Goal: Complete application form

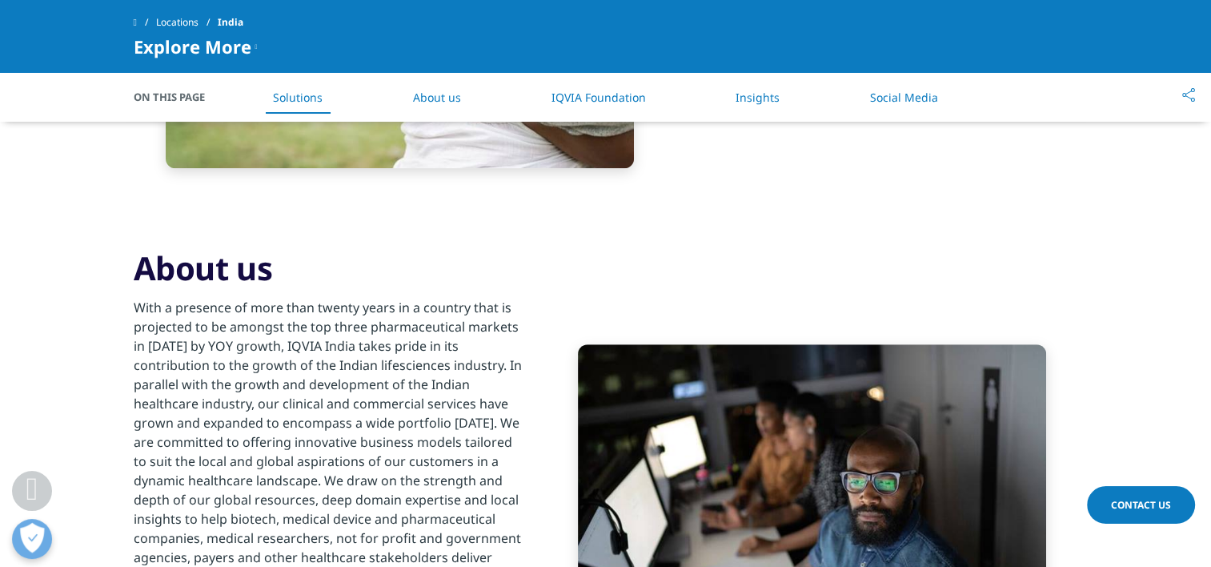
scroll to position [1047, 0]
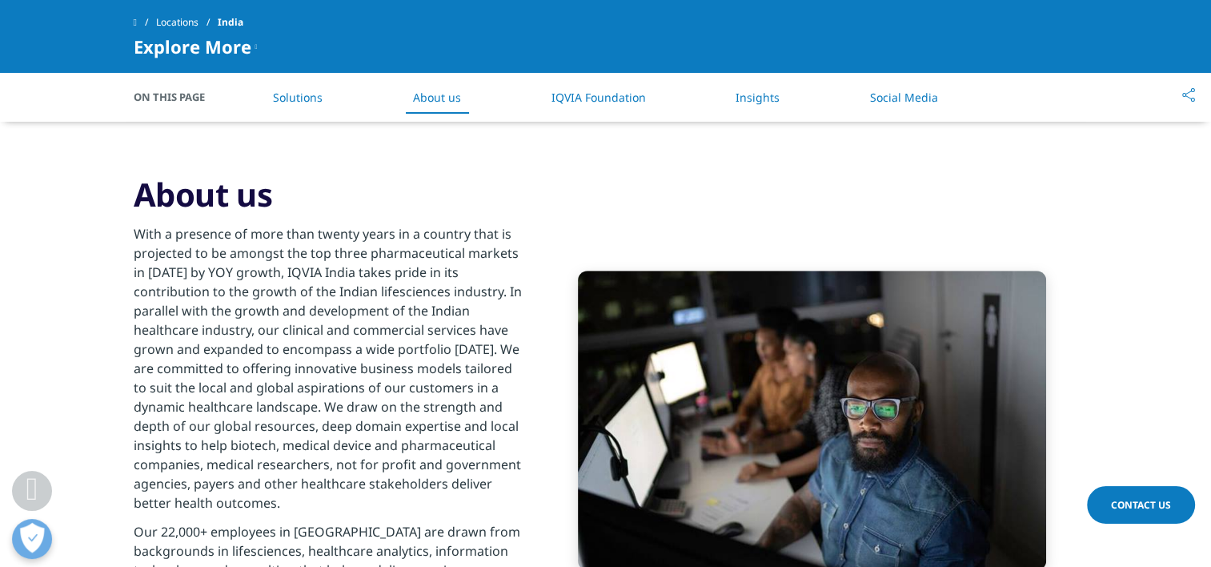
click at [1127, 496] on link "Contact Us" at bounding box center [1141, 505] width 108 height 38
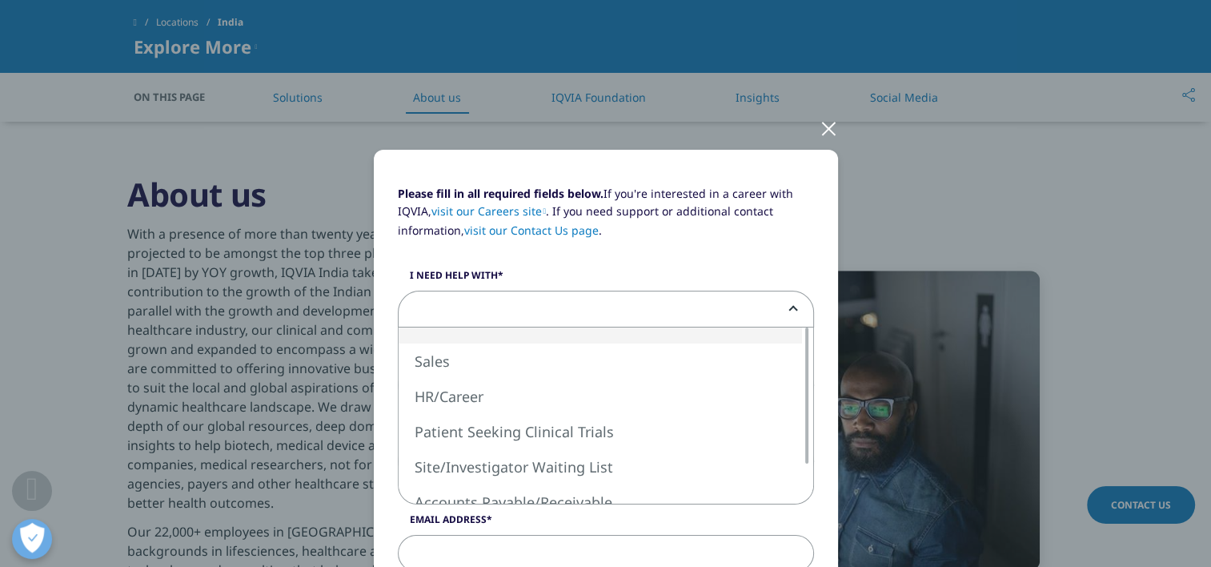
click at [734, 311] on span at bounding box center [606, 309] width 415 height 37
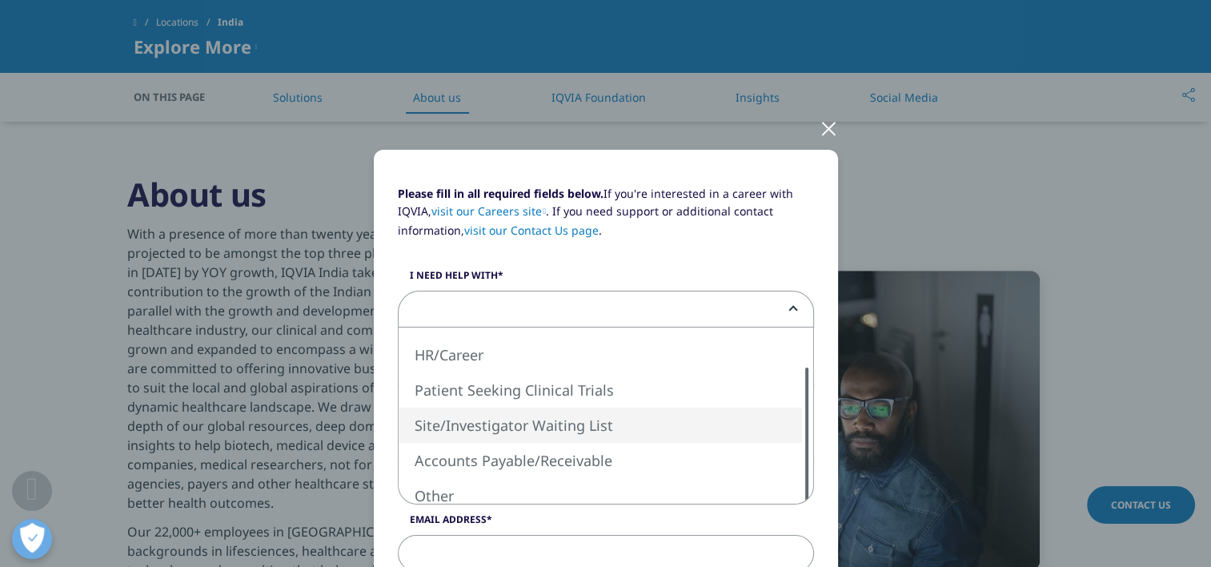
click at [792, 430] on div "Sales HR/Career Patient Seeking Clinical Trials Site/Investigator Waiting List …" at bounding box center [606, 415] width 415 height 176
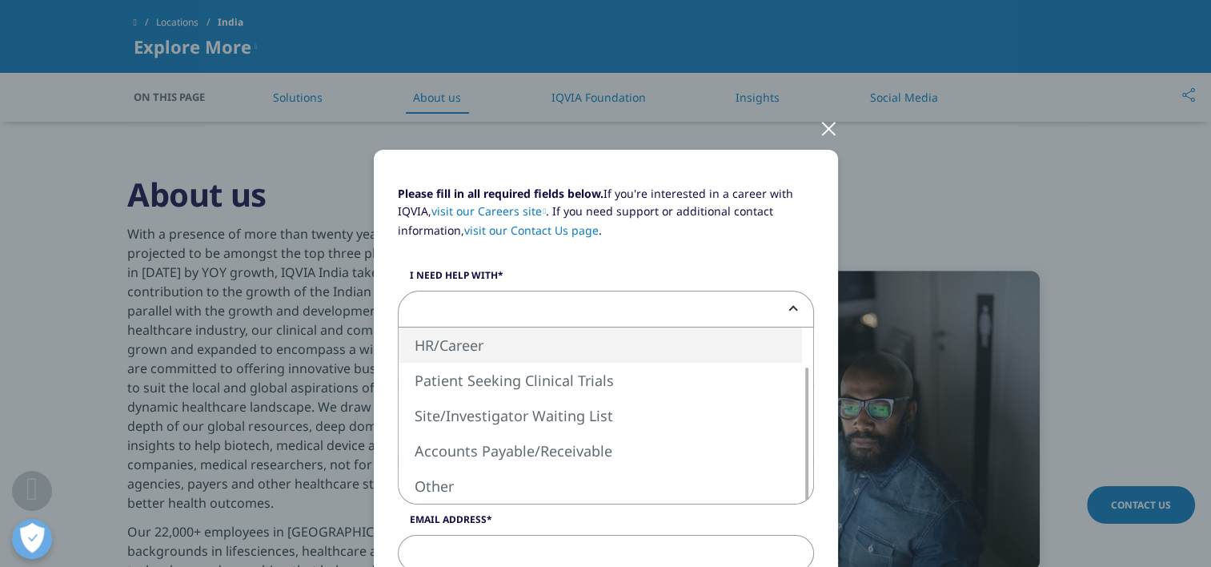
select select "HR Career"
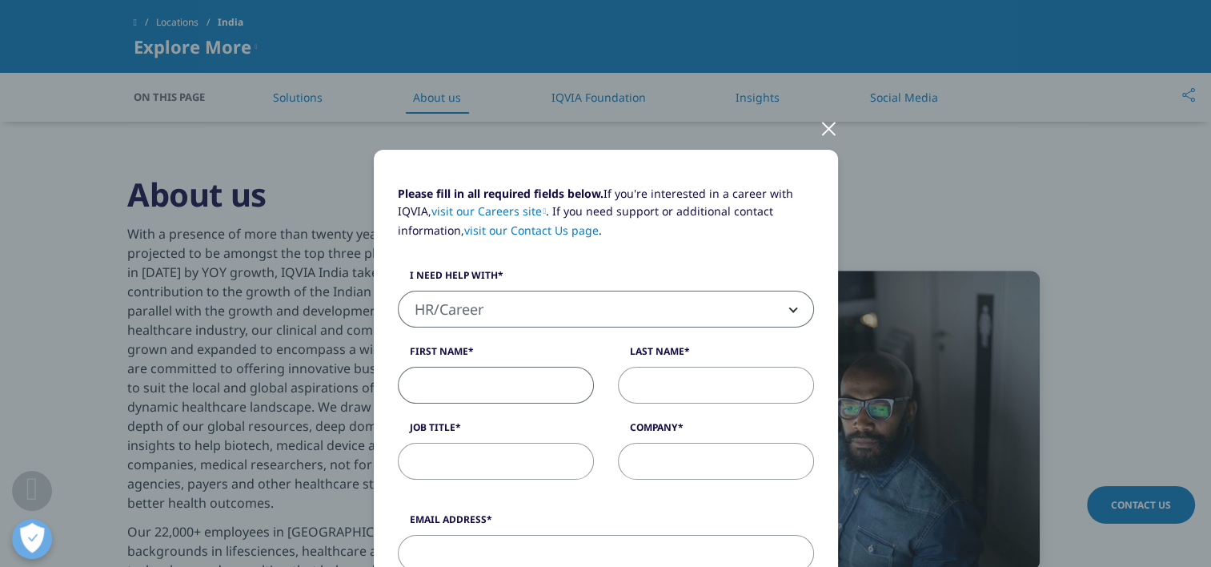
click at [514, 391] on input "First Name" at bounding box center [496, 385] width 196 height 37
type input "SUPARBA"
click at [636, 391] on input "Last Name" at bounding box center [716, 385] width 196 height 37
type input "CHAUDHURI"
click at [503, 461] on input "Job Title" at bounding box center [496, 461] width 196 height 37
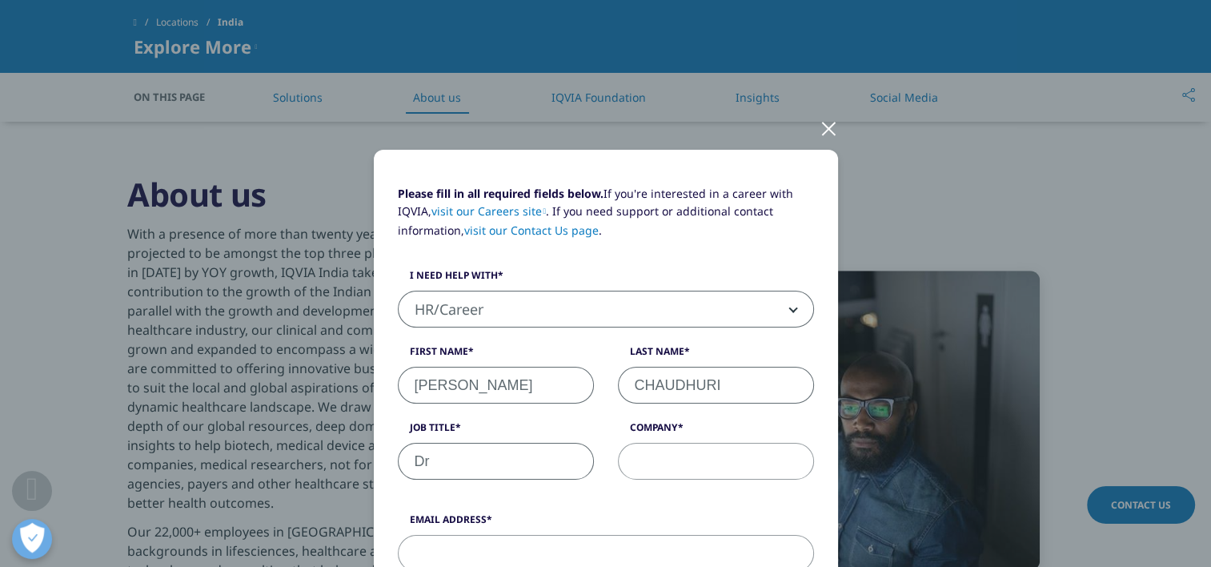
type input "D"
type input "Operation Specialist 2"
click at [687, 461] on input "Company" at bounding box center [716, 461] width 196 height 37
type input "i"
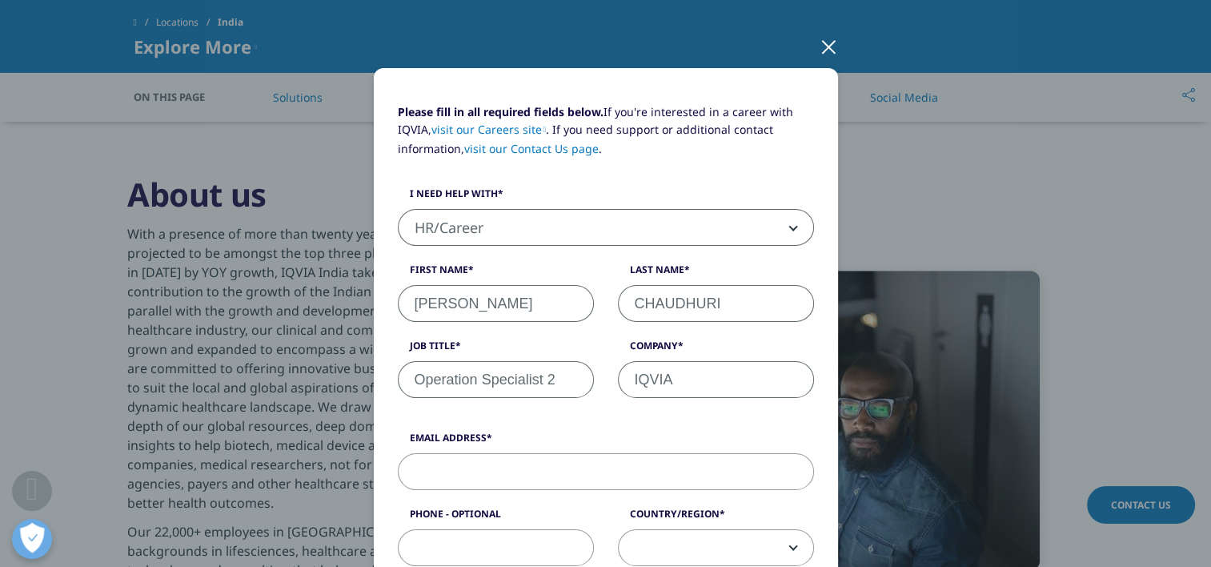
scroll to position [104, 0]
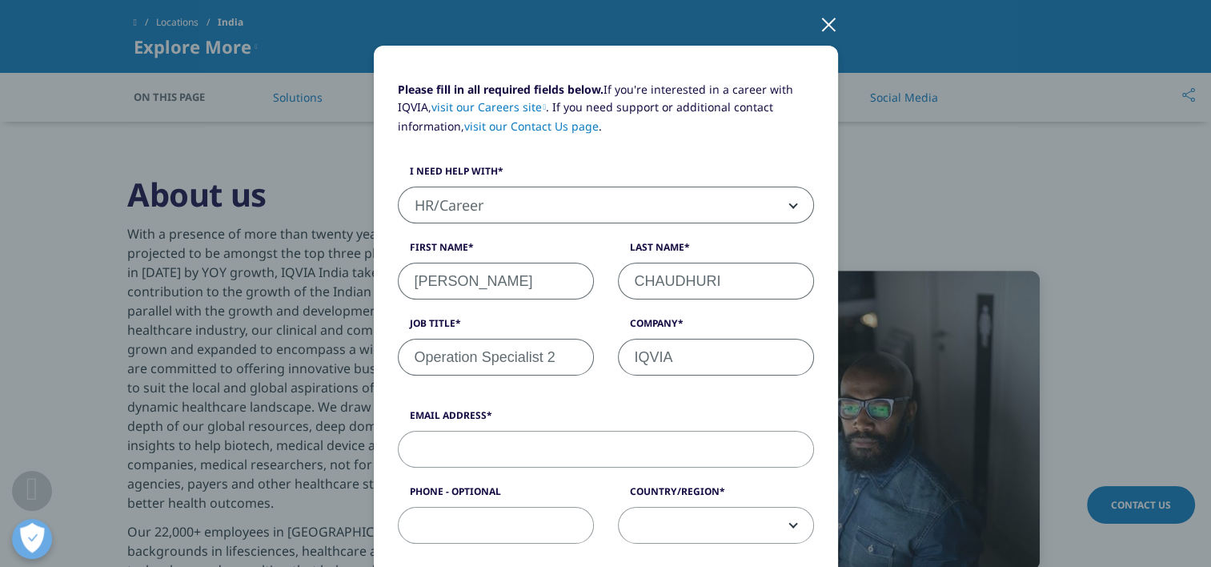
type input "IQVIA"
click at [487, 448] on input "Email Address" at bounding box center [606, 449] width 416 height 37
type input "suparba_chaudhuri@yahoo.com"
select select "India"
click at [468, 520] on input "Phone - Optional" at bounding box center [496, 525] width 196 height 37
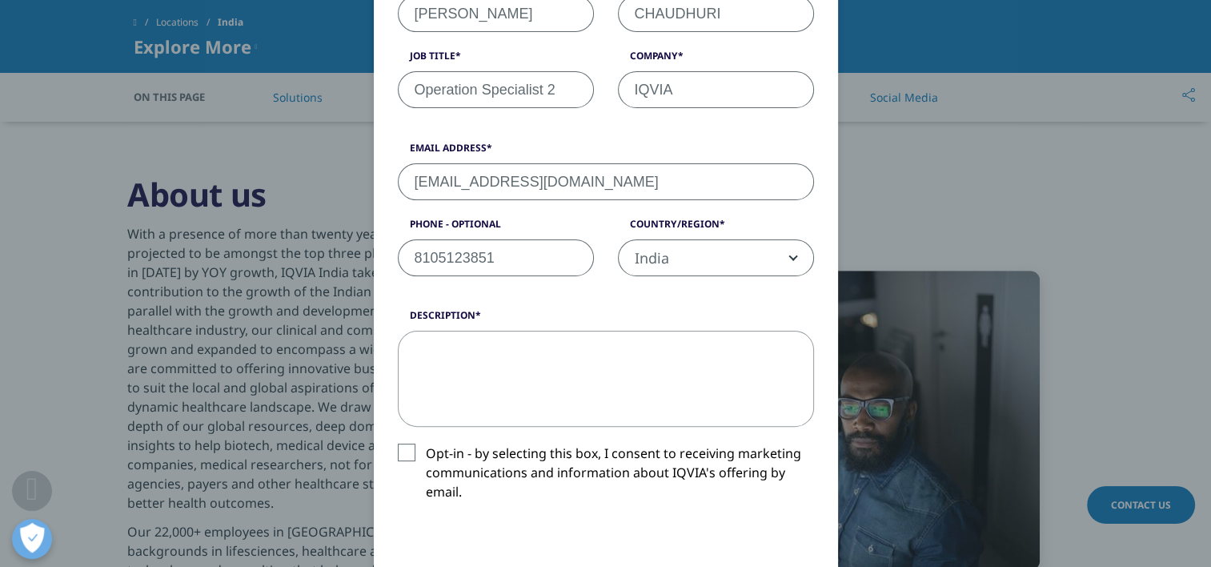
scroll to position [372, 0]
type input "8105123851"
click at [622, 349] on textarea "Description" at bounding box center [606, 378] width 416 height 96
type textarea "S"
type textarea "a"
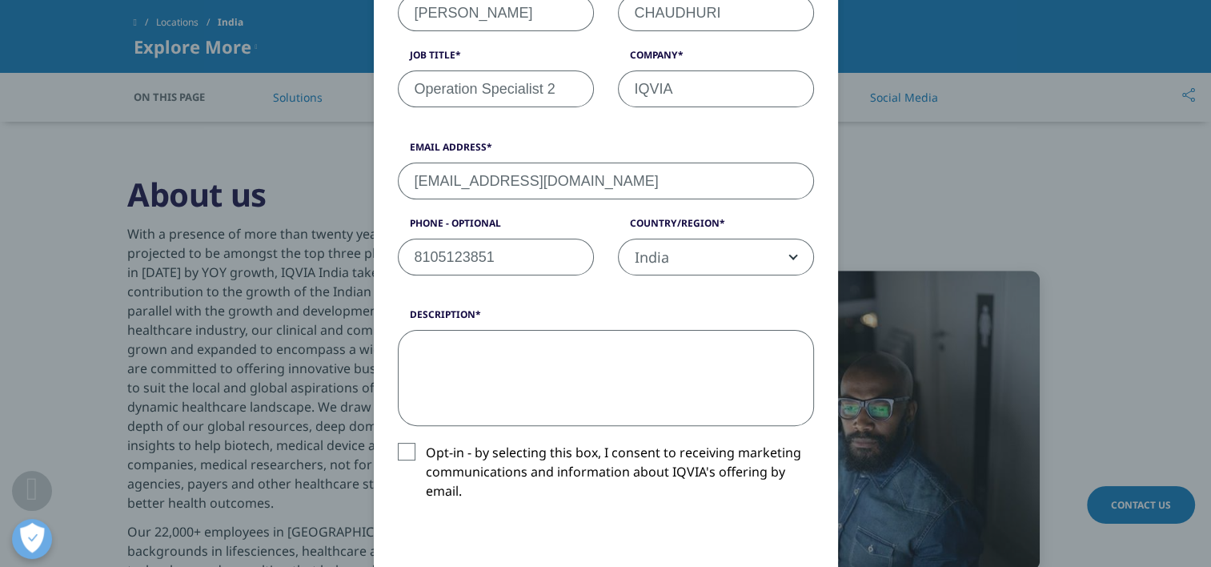
type textarea "e"
click at [614, 370] on textarea "Description" at bounding box center [606, 378] width 416 height 96
click at [755, 347] on textarea "Seeking a position of Operation specialist 2 at your organisation" at bounding box center [606, 378] width 416 height 96
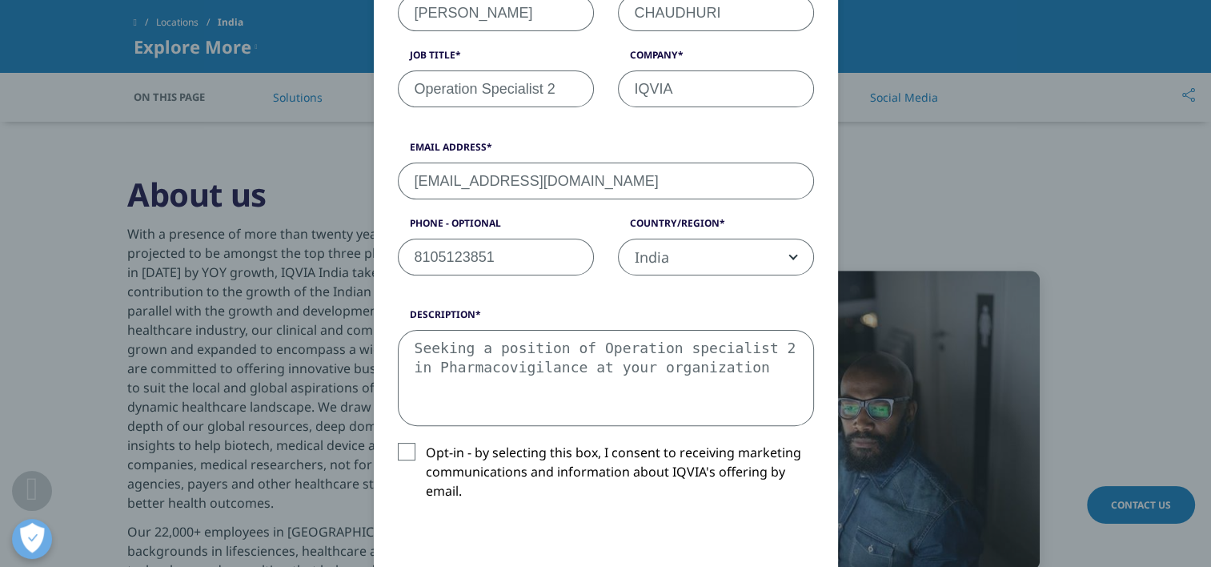
click at [713, 374] on textarea "Seeking a position of Operation specialist 2 in Pharmacovigilance at your organ…" at bounding box center [606, 378] width 416 height 96
type textarea "Seeking a position of Operation specialist 2 in Pharmacovigilance at your organ…"
click at [404, 448] on label "Opt-in - by selecting this box, I consent to receiving marketing communications…" at bounding box center [606, 476] width 416 height 66
click at [426, 443] on input "Opt-in - by selecting this box, I consent to receiving marketing communications…" at bounding box center [426, 443] width 0 height 0
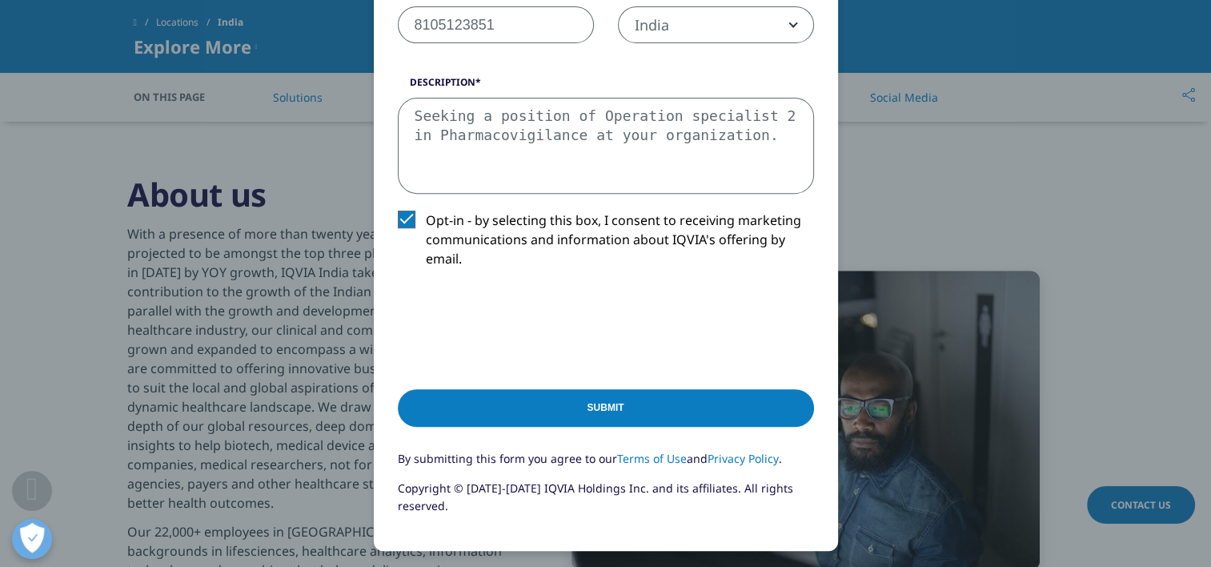
scroll to position [601, 0]
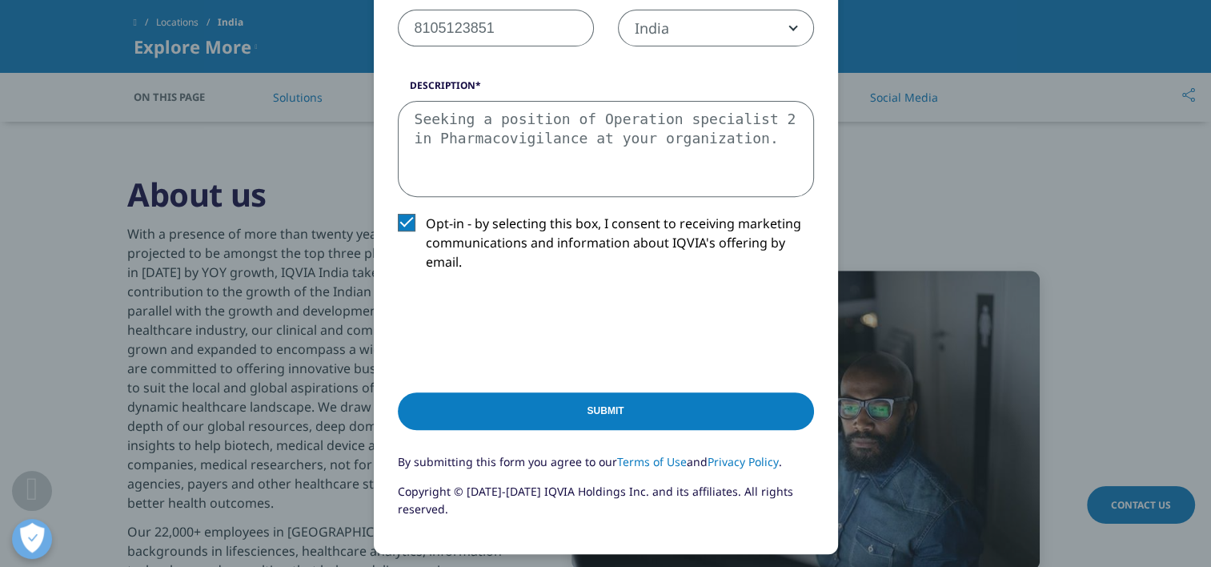
click at [717, 418] on input "Submit" at bounding box center [606, 411] width 416 height 38
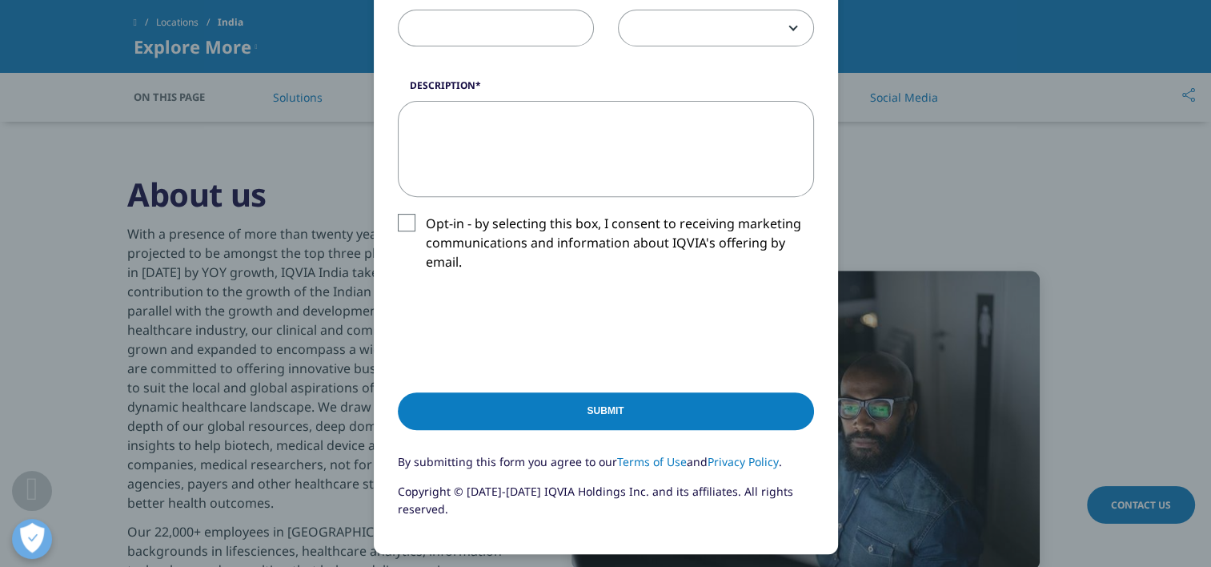
click at [1204, 322] on div "Please fill in all required fields below. If you're interested in a career with…" at bounding box center [605, 283] width 1211 height 567
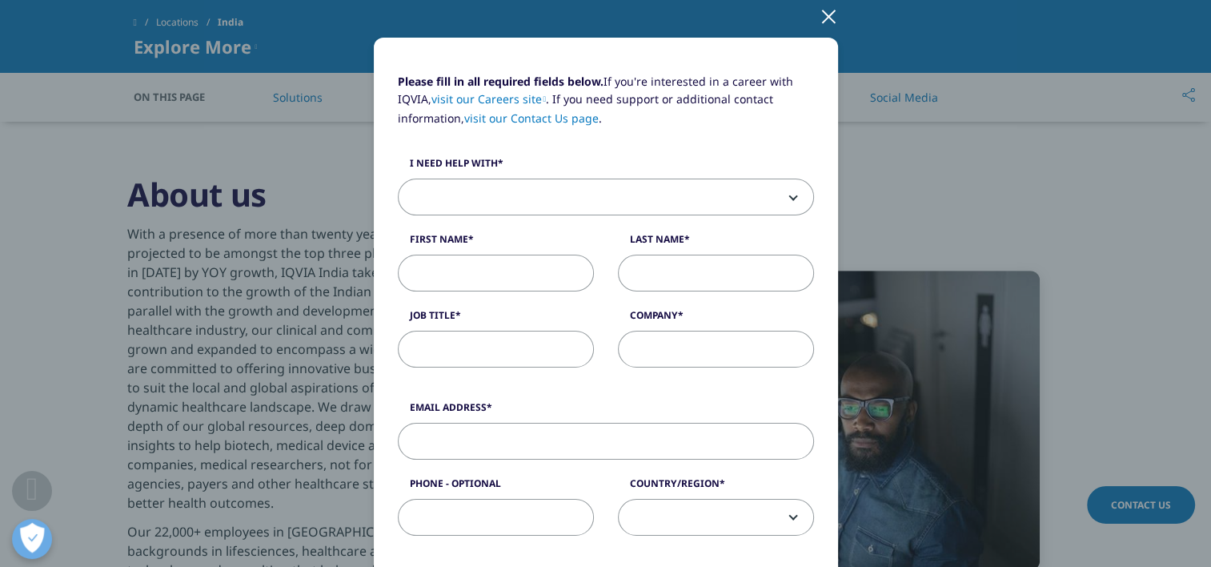
scroll to position [91, 0]
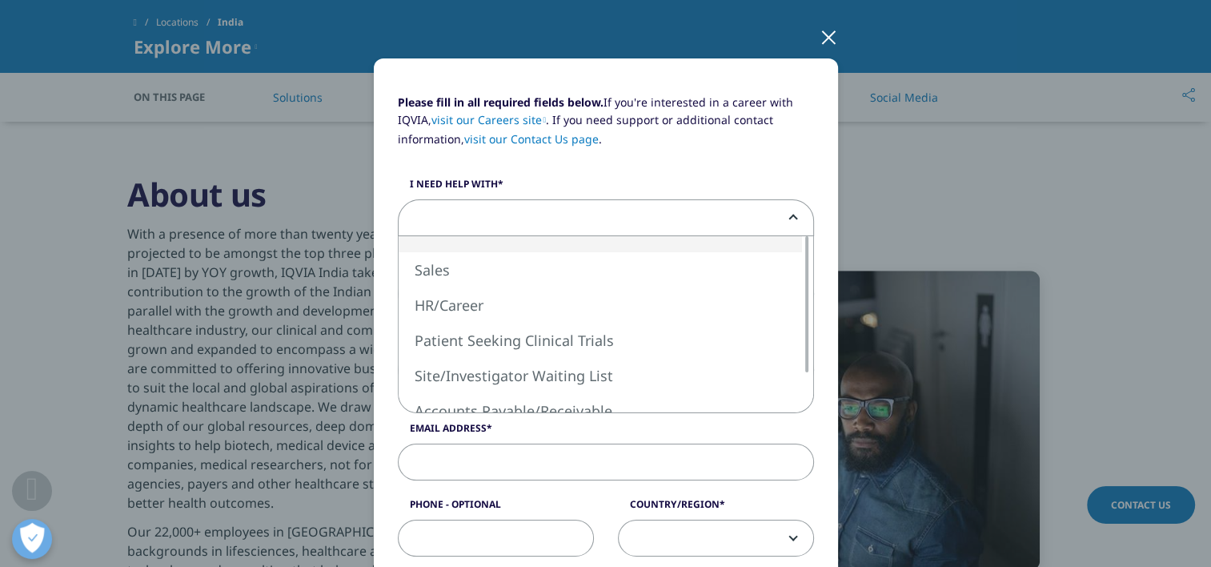
click at [660, 215] on span at bounding box center [606, 218] width 415 height 37
select select "HR Career"
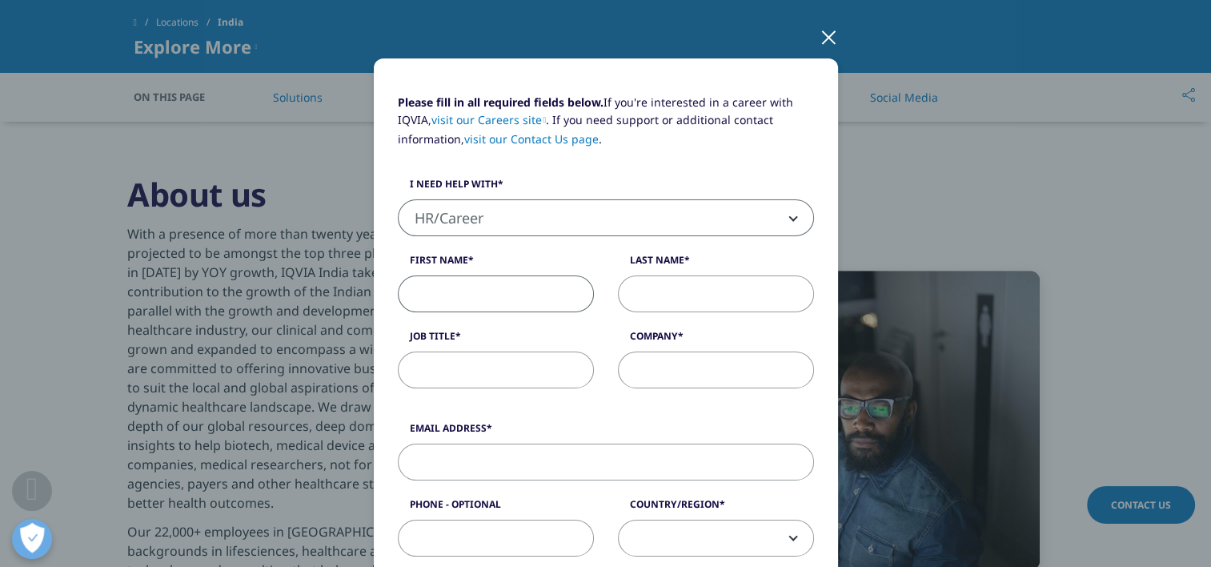
click at [510, 279] on input "First Name" at bounding box center [496, 293] width 196 height 37
click at [445, 302] on input "First Name" at bounding box center [496, 293] width 196 height 37
type input "SUPARBA"
click at [684, 285] on input "Last Name" at bounding box center [716, 293] width 196 height 37
type input "CHA"
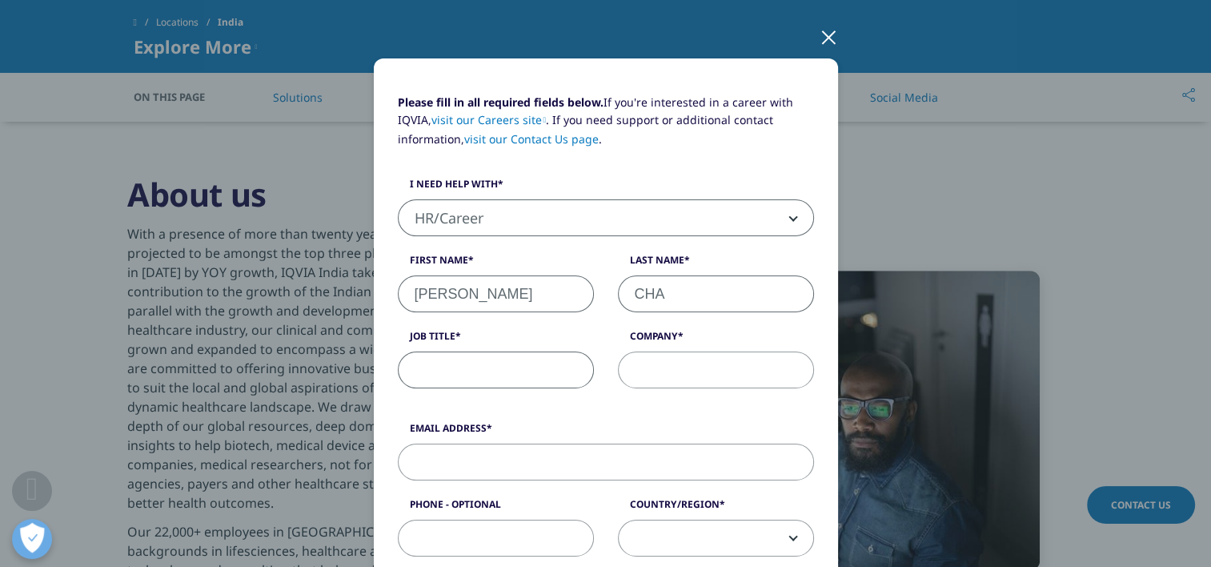
click at [485, 362] on input "Job Title" at bounding box center [496, 369] width 196 height 37
type input "Operation Specialist 2"
type input "IQVIA"
type input "suparba_chaudhuri@yahoo.com"
type input "8105123851"
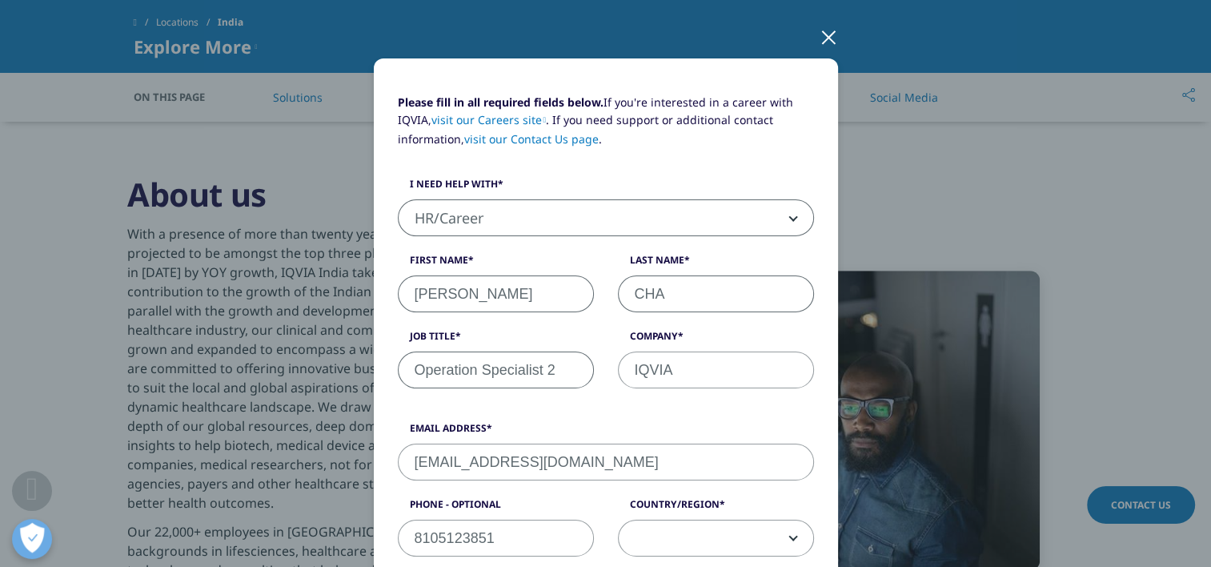
select select "India"
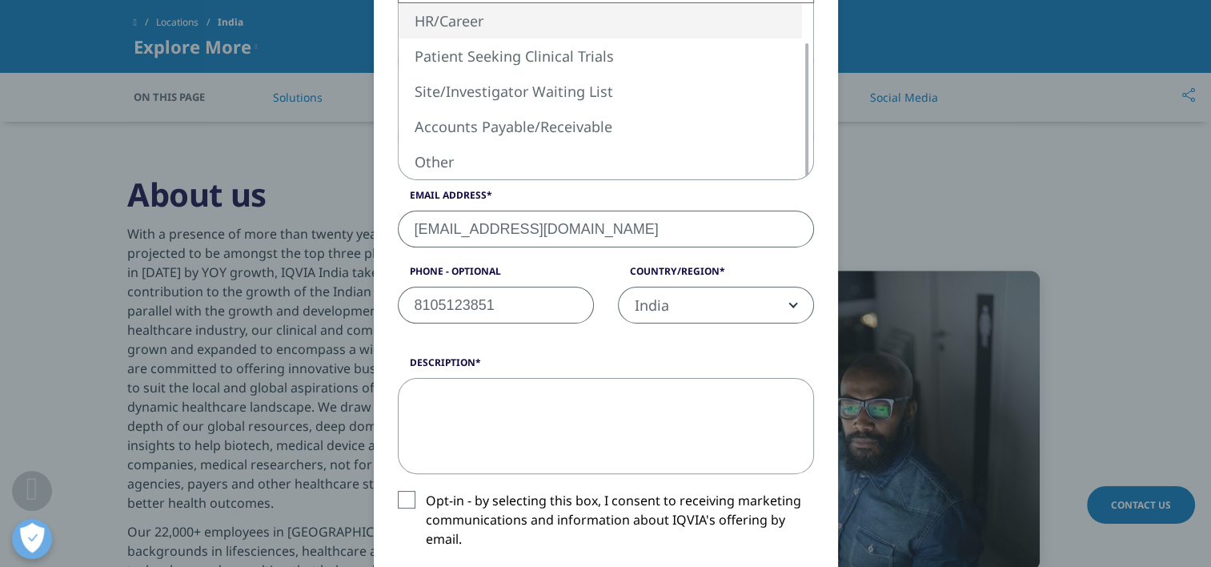
scroll to position [324, 0]
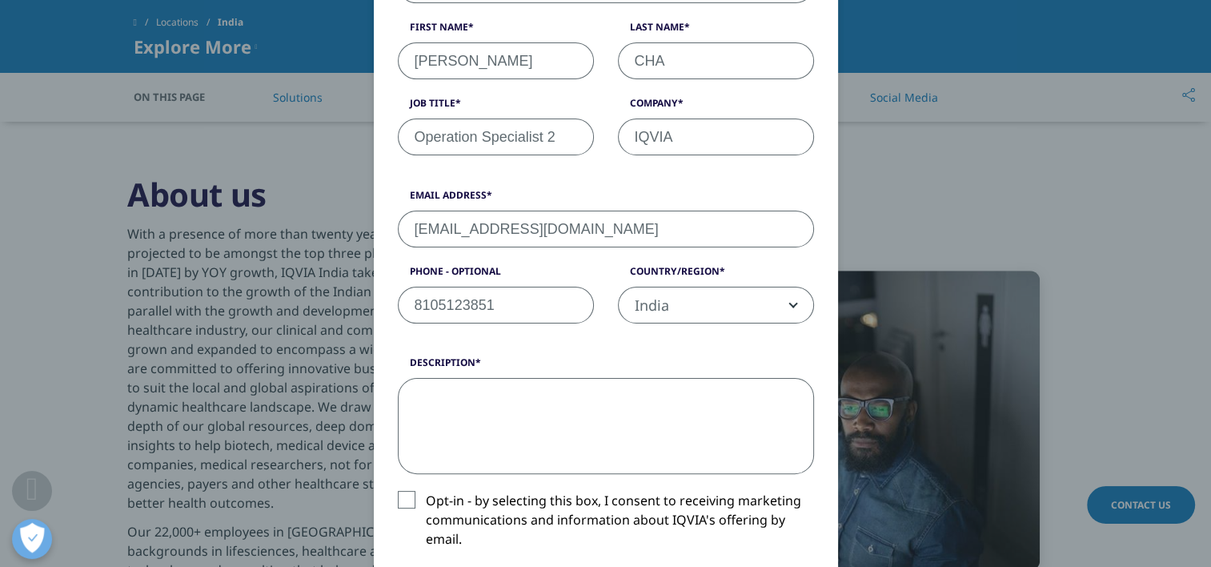
click at [616, 401] on textarea "Description" at bounding box center [606, 426] width 416 height 96
type textarea "Seeking a position of Operation Specialist 2 at your organisation."
click at [398, 503] on label "Opt-in - by selecting this box, I consent to receiving marketing communications…" at bounding box center [606, 524] width 416 height 66
click at [426, 491] on input "Opt-in - by selecting this box, I consent to receiving marketing communications…" at bounding box center [426, 491] width 0 height 0
click at [1205, 358] on div "Please fill in all required fields below. If you're interested in a career with…" at bounding box center [605, 283] width 1211 height 567
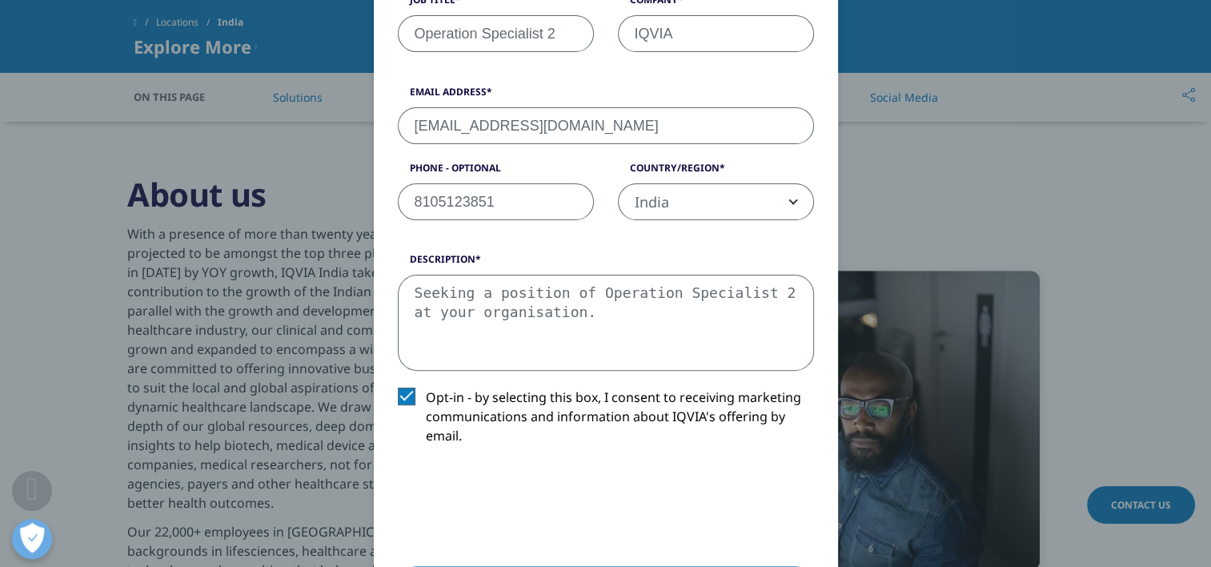
scroll to position [504, 0]
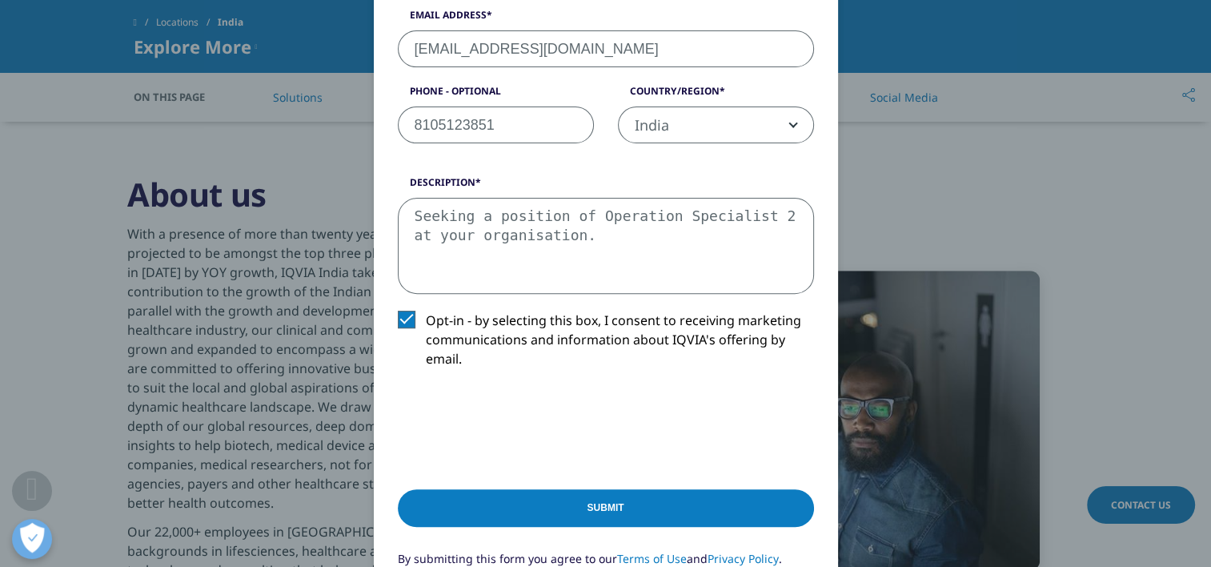
click at [520, 506] on input "Submit" at bounding box center [606, 508] width 416 height 38
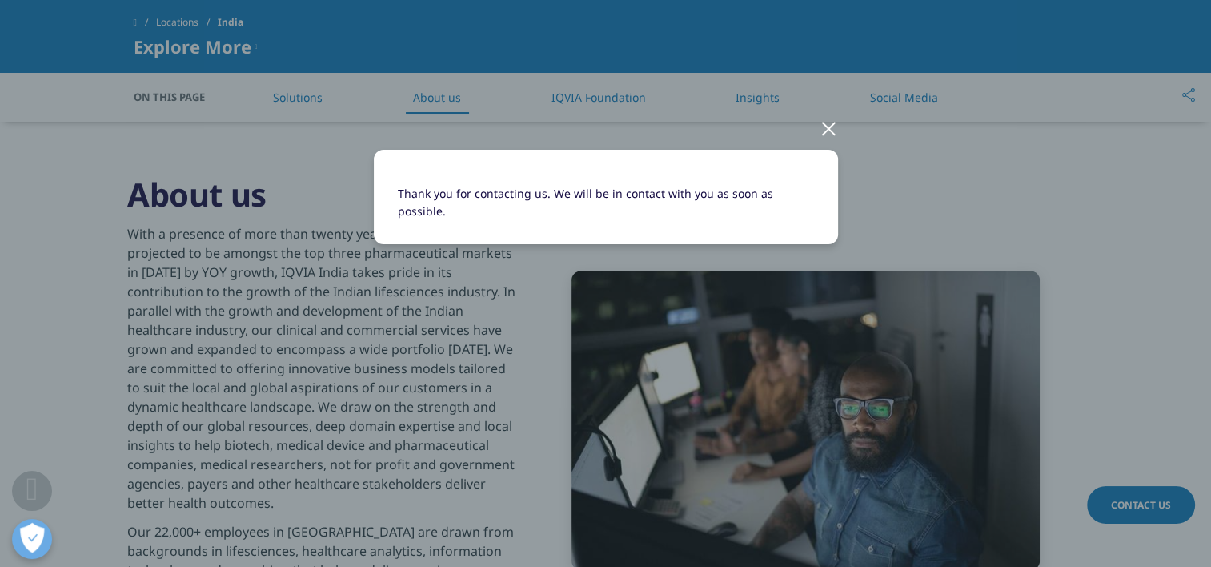
scroll to position [0, 0]
click at [833, 125] on div at bounding box center [829, 128] width 18 height 44
